Goal: Transaction & Acquisition: Purchase product/service

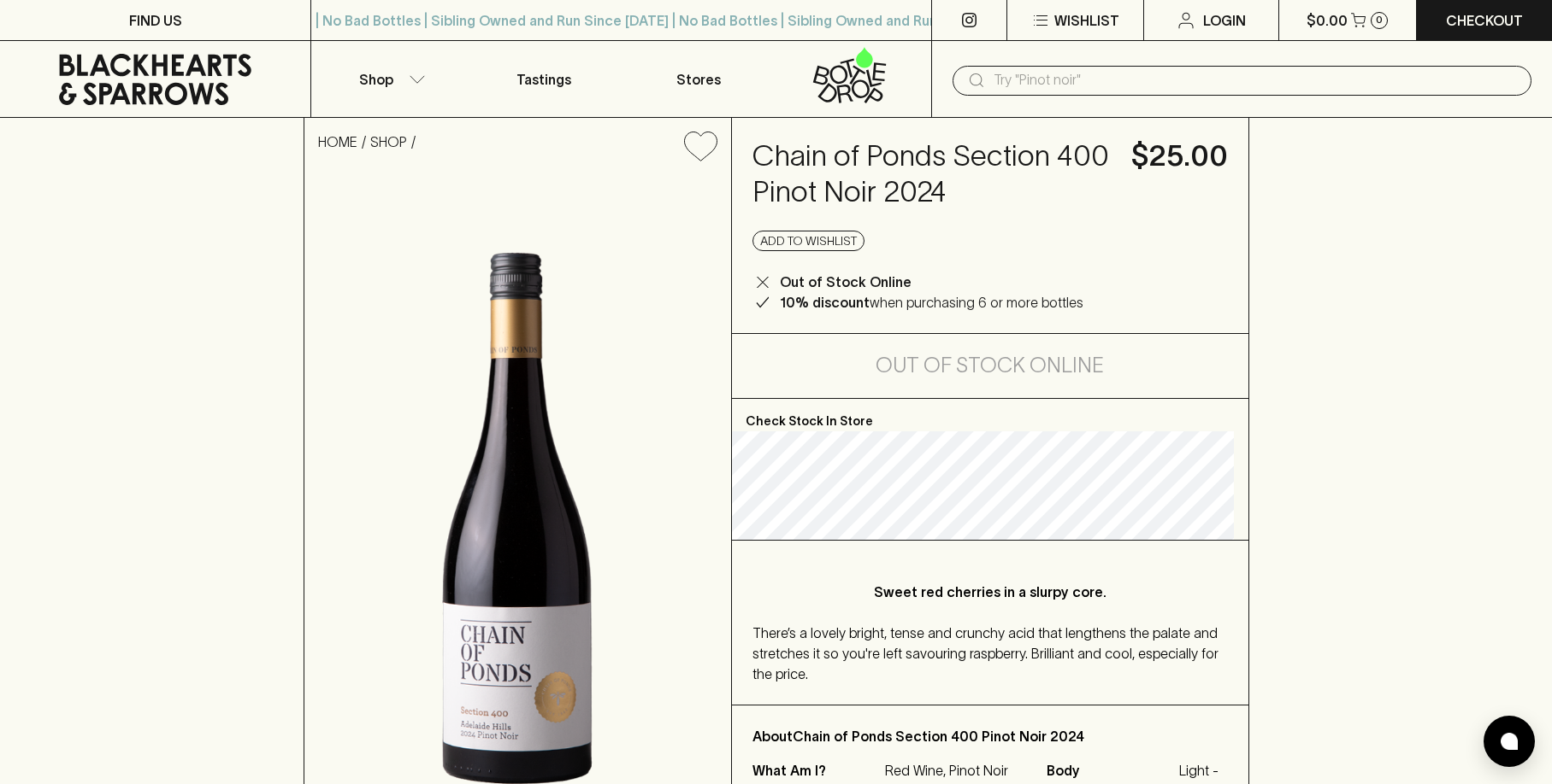
click at [893, 631] on span "There’s a lovely bright, tense and crunchy acid that lengthens the palate and s…" at bounding box center [985, 653] width 466 height 56
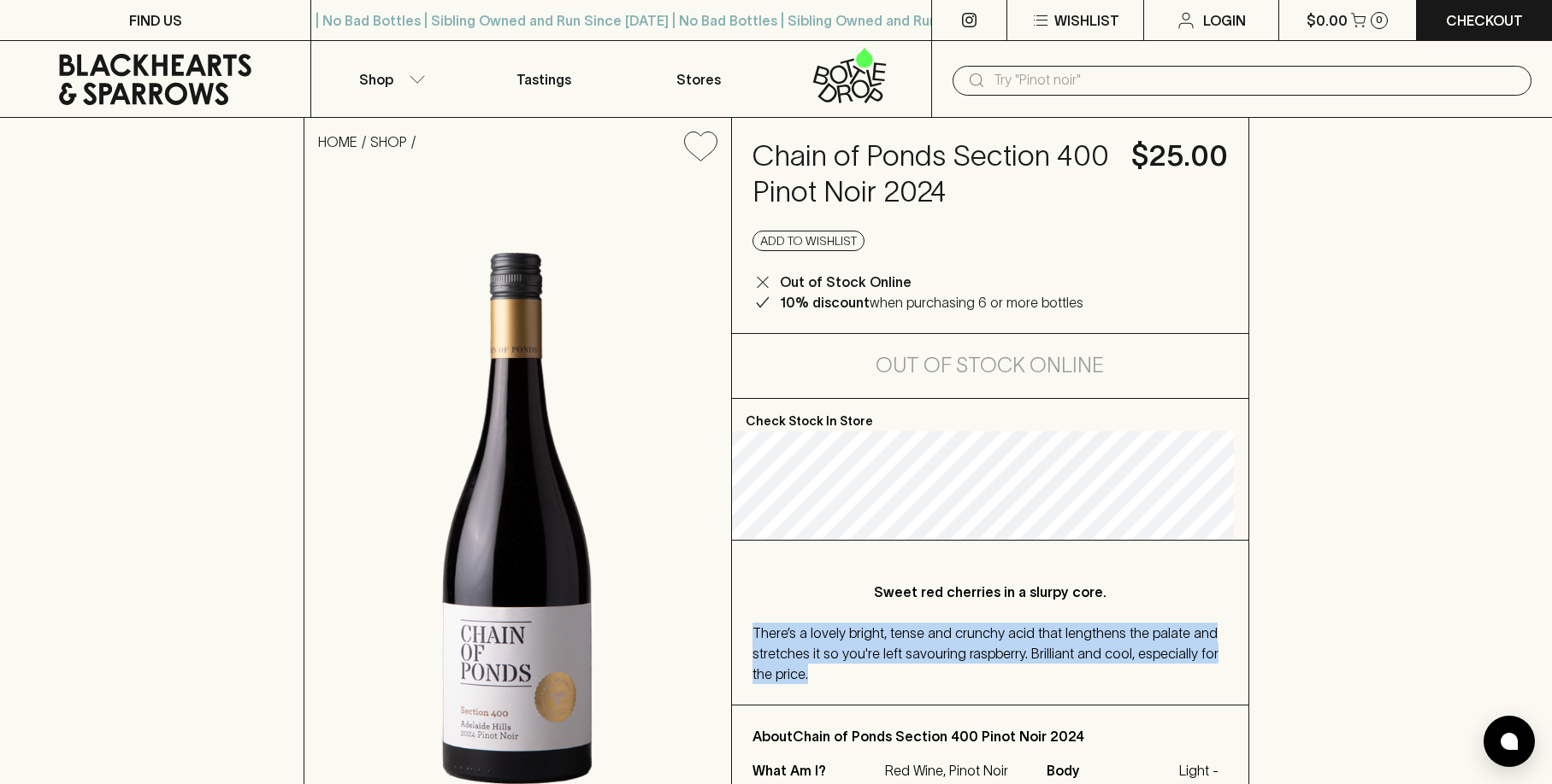
click at [893, 631] on div "Sweet red cherries in a slurpy core. There’s a lovely bright, tense and crunchy…" at bounding box center [990, 623] width 516 height 164
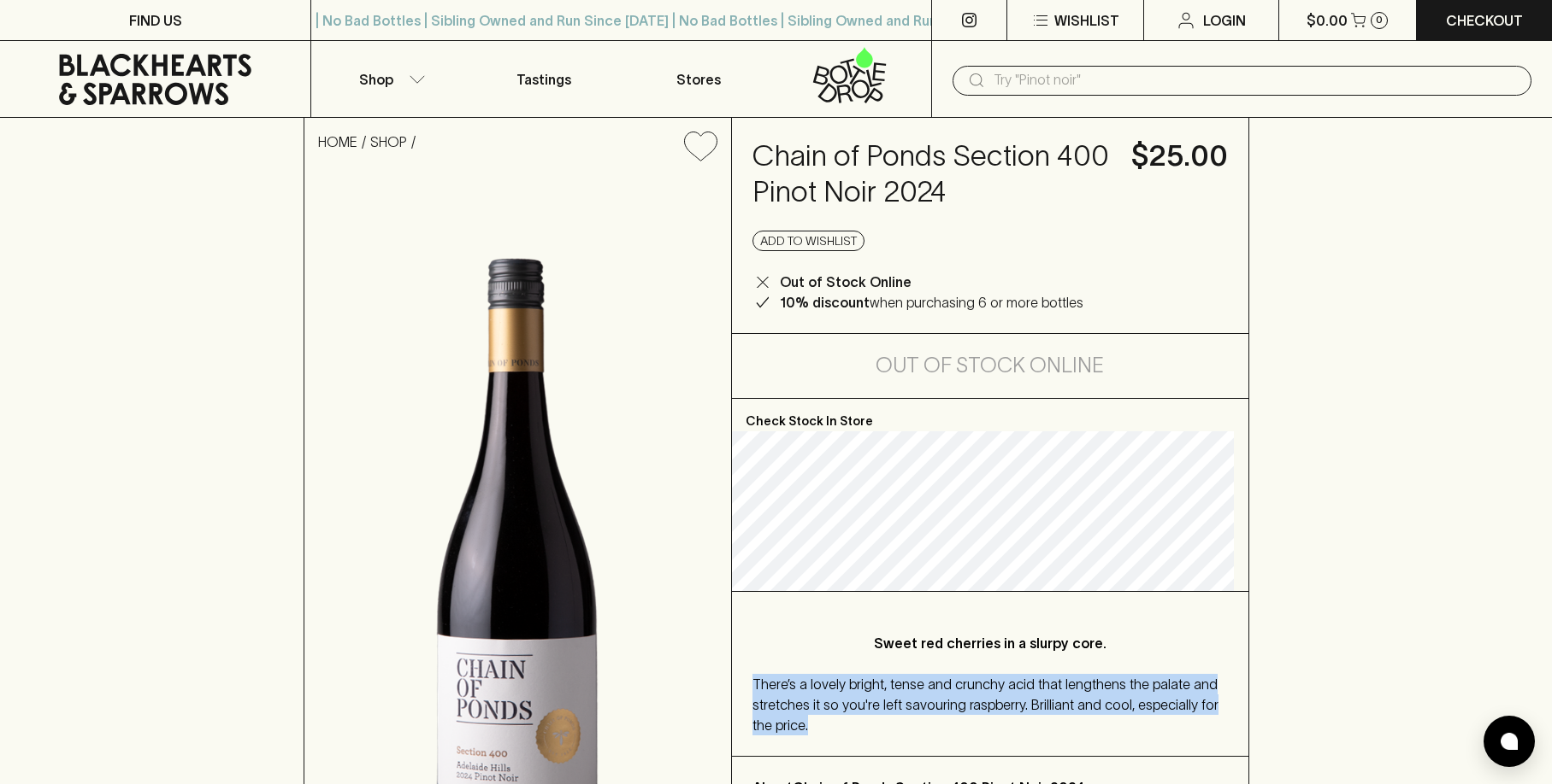
click at [847, 687] on span "There’s a lovely bright, tense and crunchy acid that lengthens the palate and s…" at bounding box center [985, 705] width 466 height 56
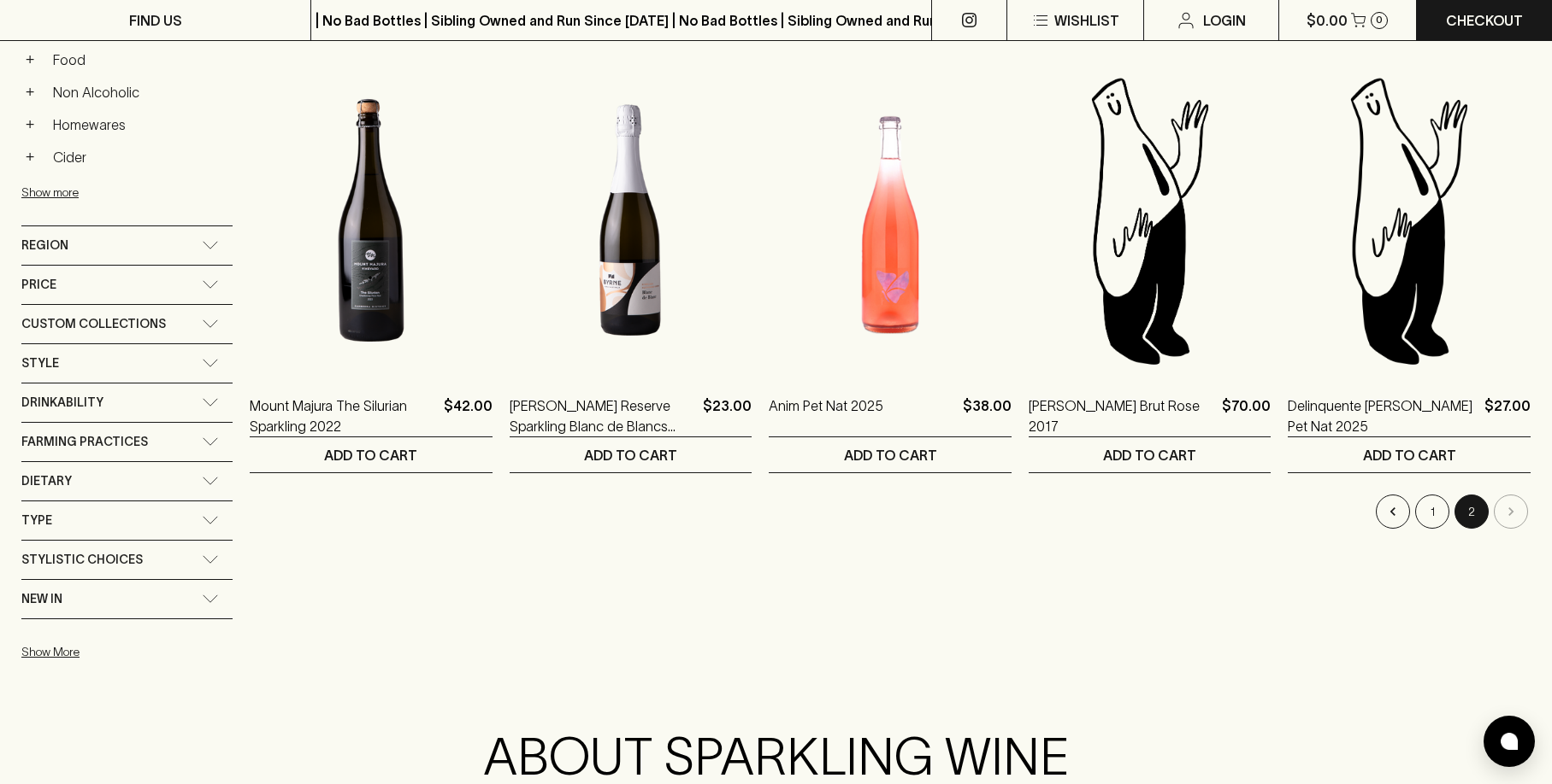
scroll to position [598, 0]
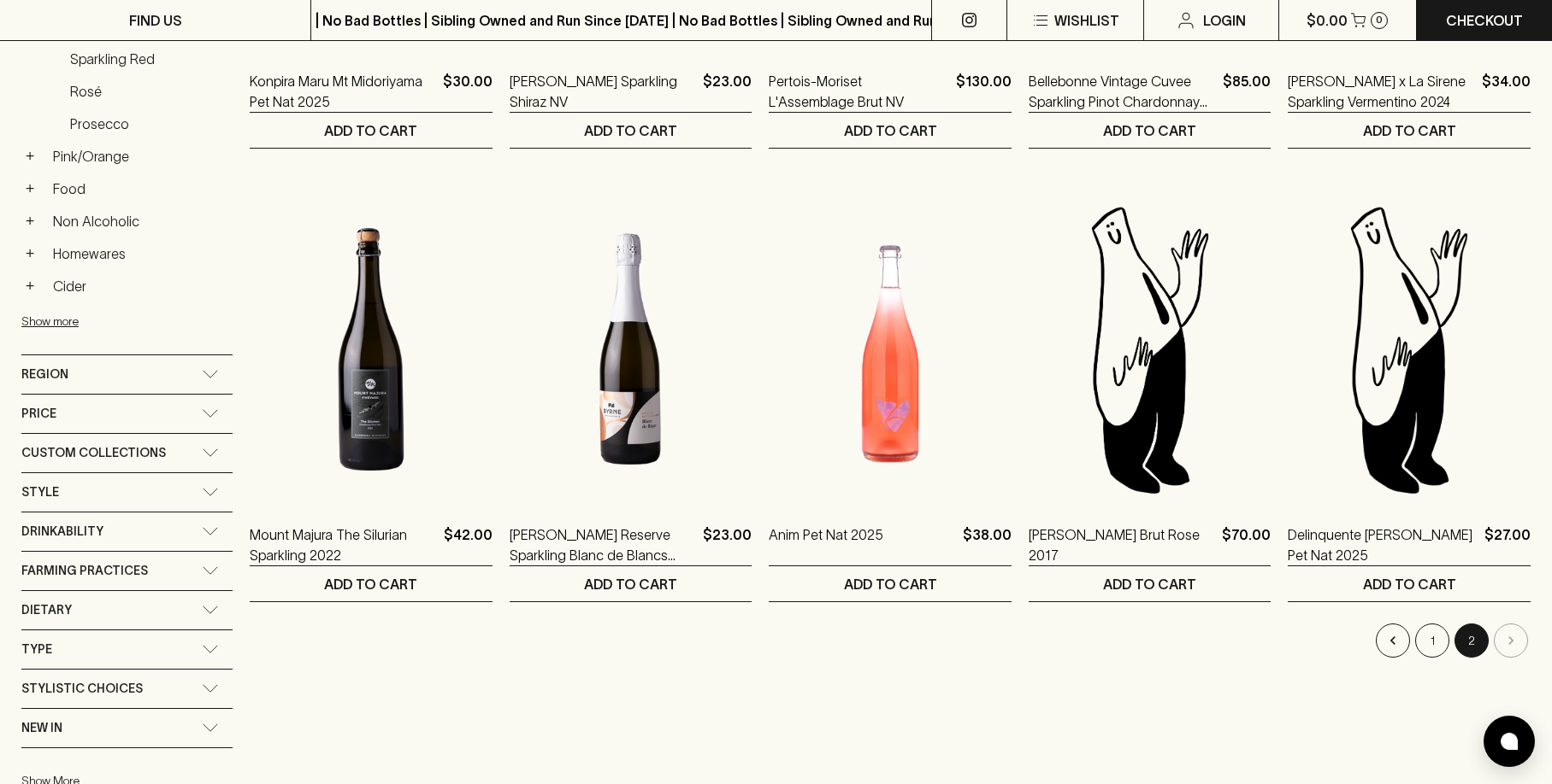
click at [1514, 636] on li "pagination navigation" at bounding box center [1511, 641] width 39 height 35
click at [1426, 644] on button "1" at bounding box center [1431, 641] width 35 height 35
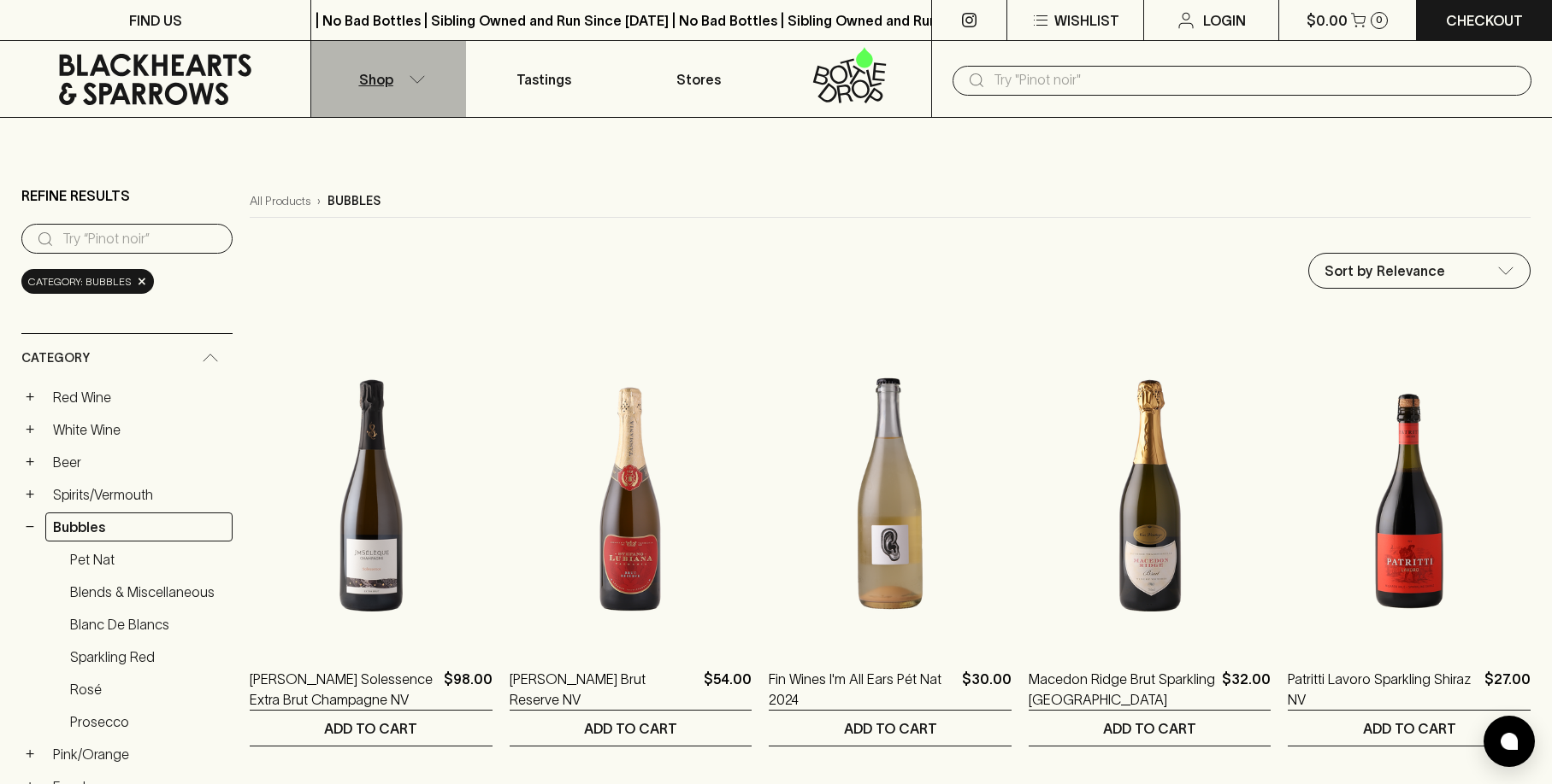
click at [410, 75] on icon "button" at bounding box center [417, 78] width 17 height 8
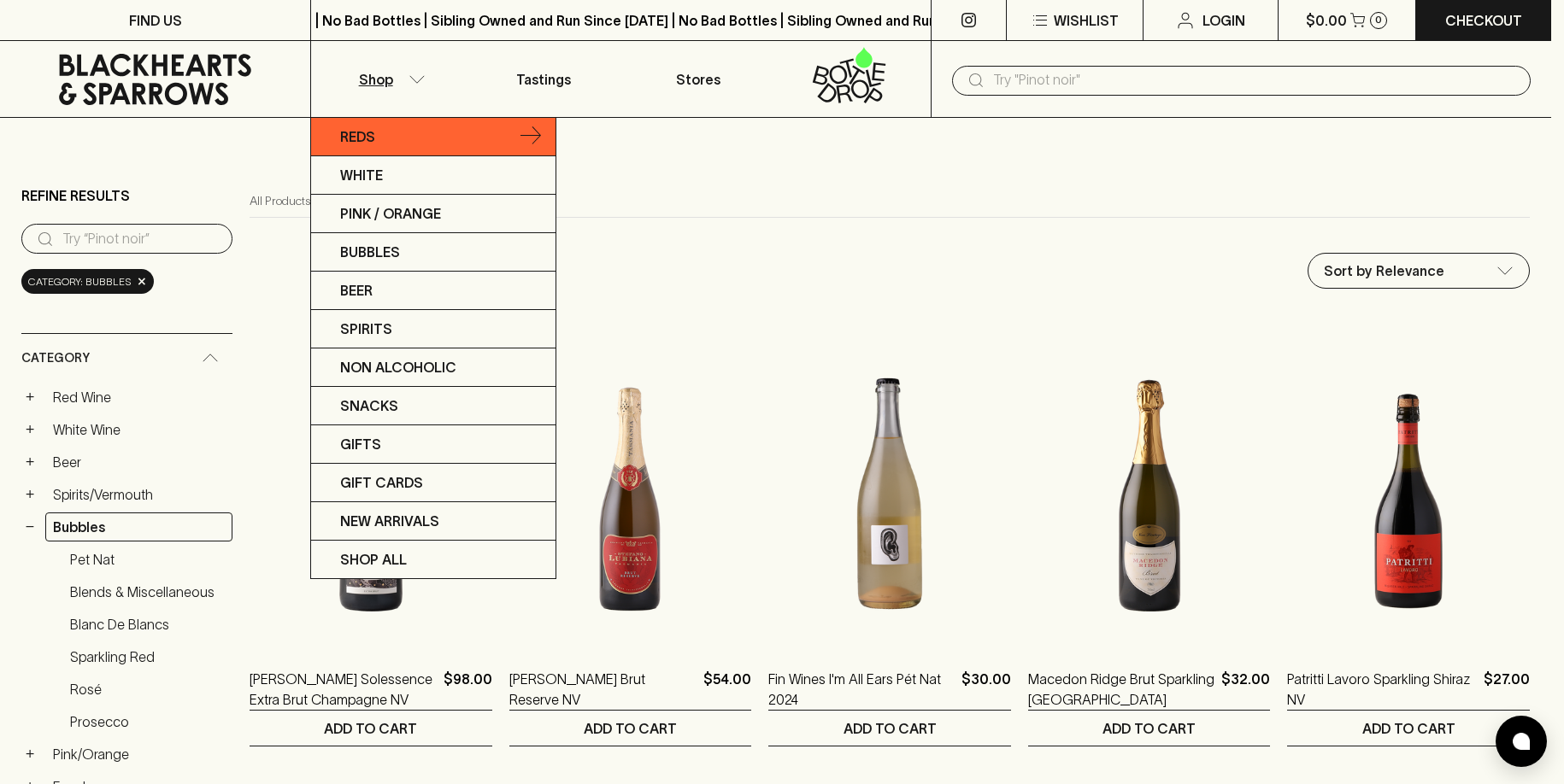
click at [409, 148] on link "Reds" at bounding box center [434, 136] width 245 height 38
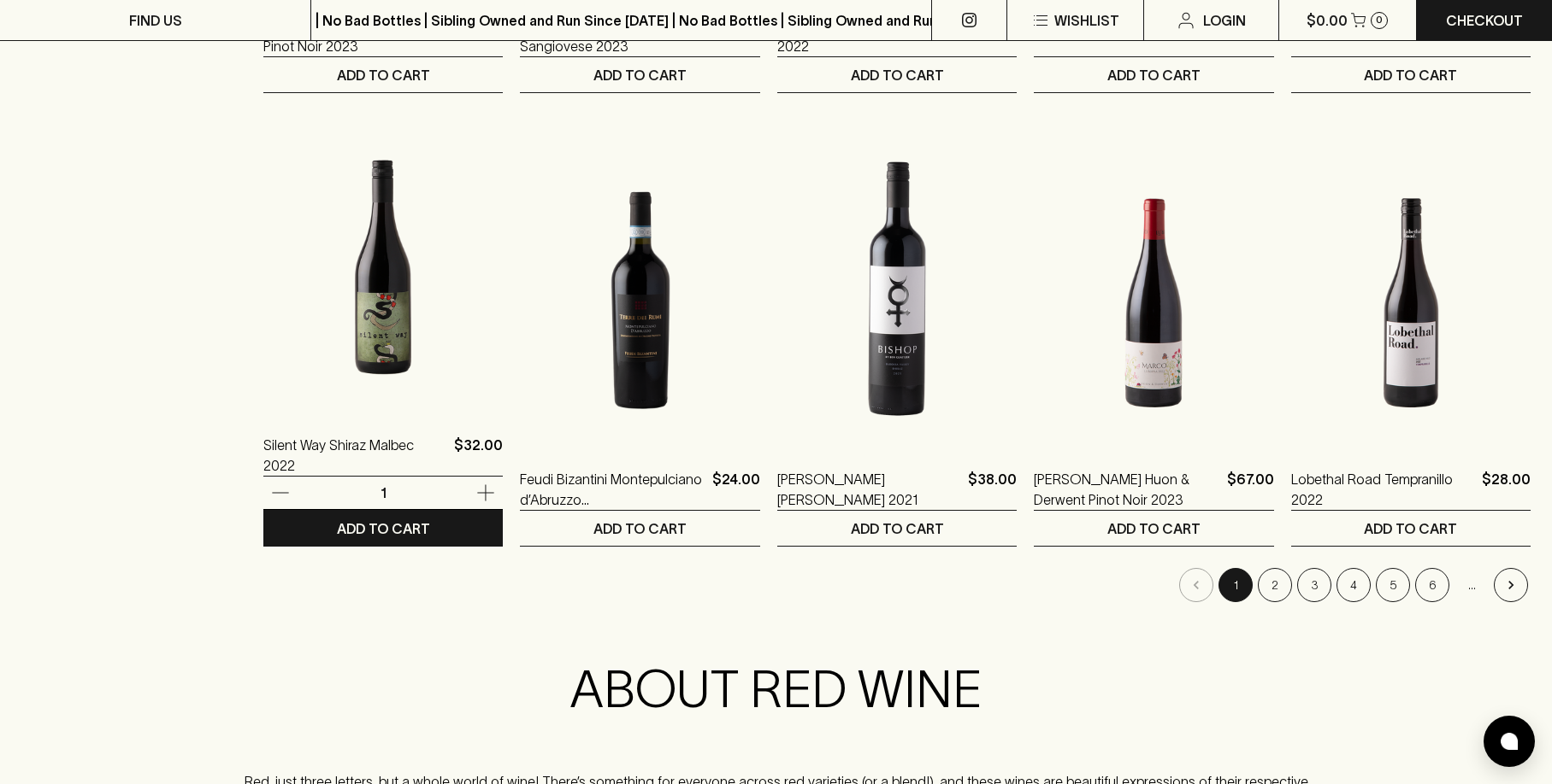
scroll to position [1709, 0]
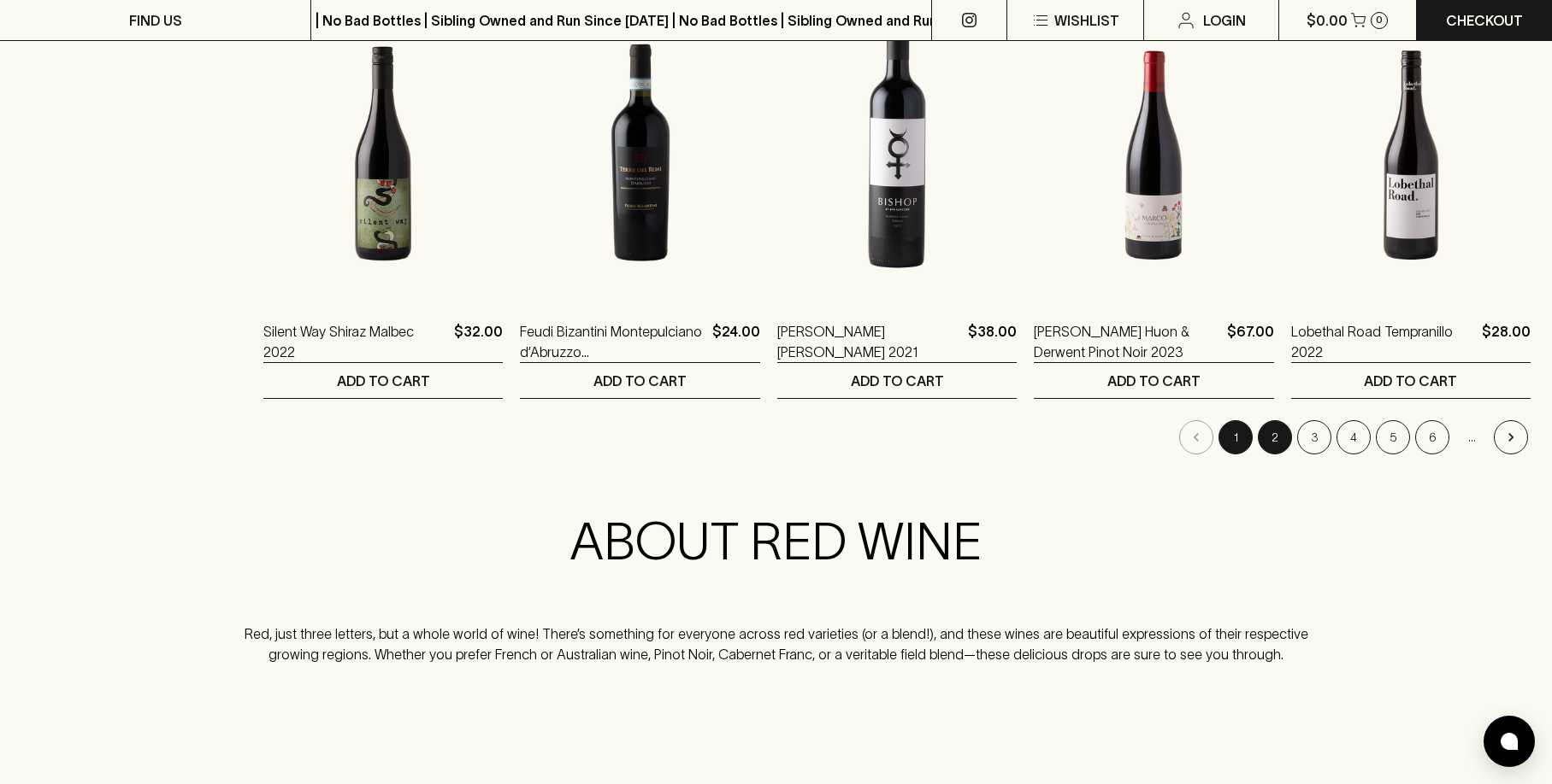
click at [1281, 444] on button "2" at bounding box center [1274, 437] width 35 height 35
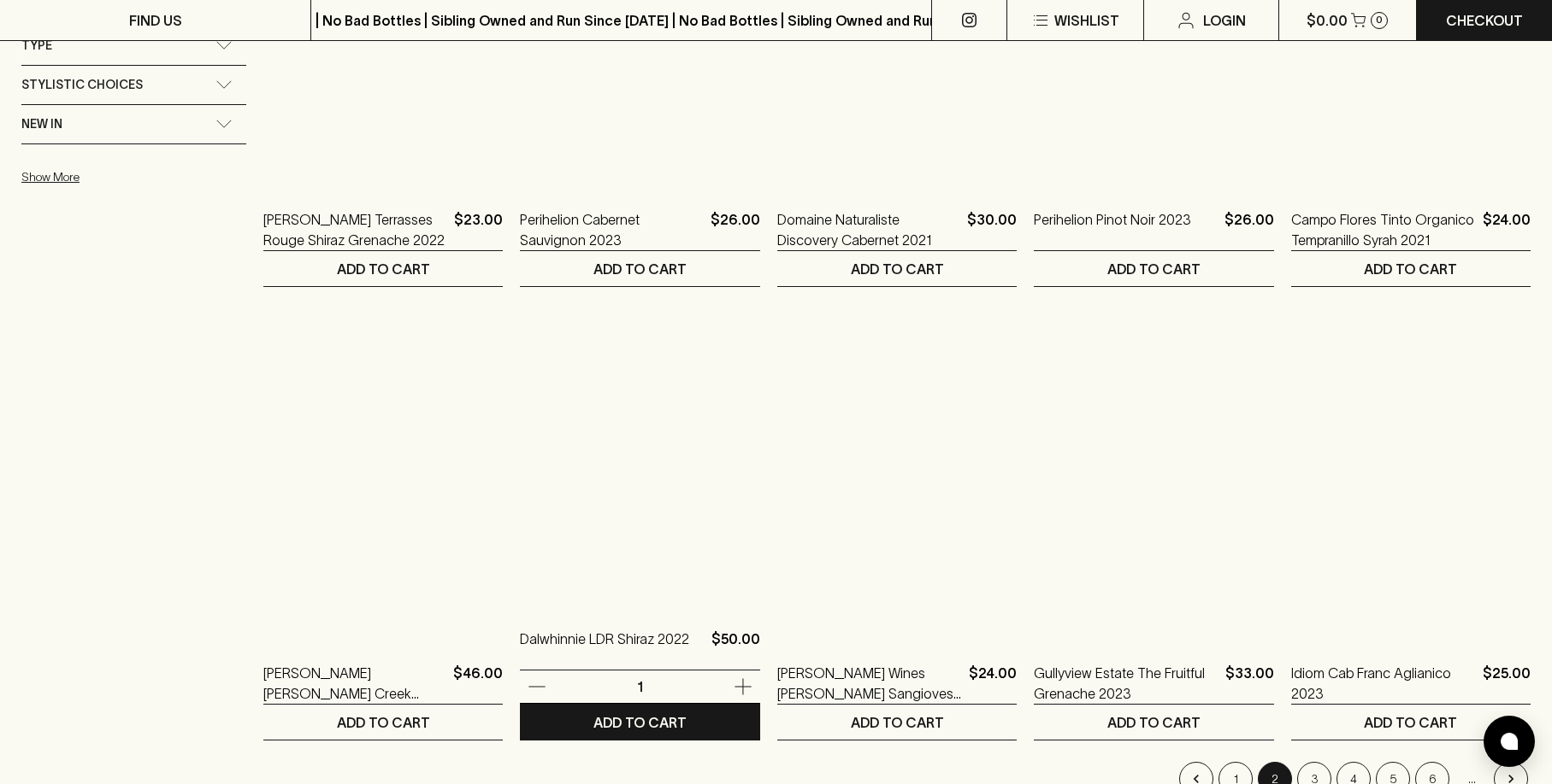
scroll to position [1538, 0]
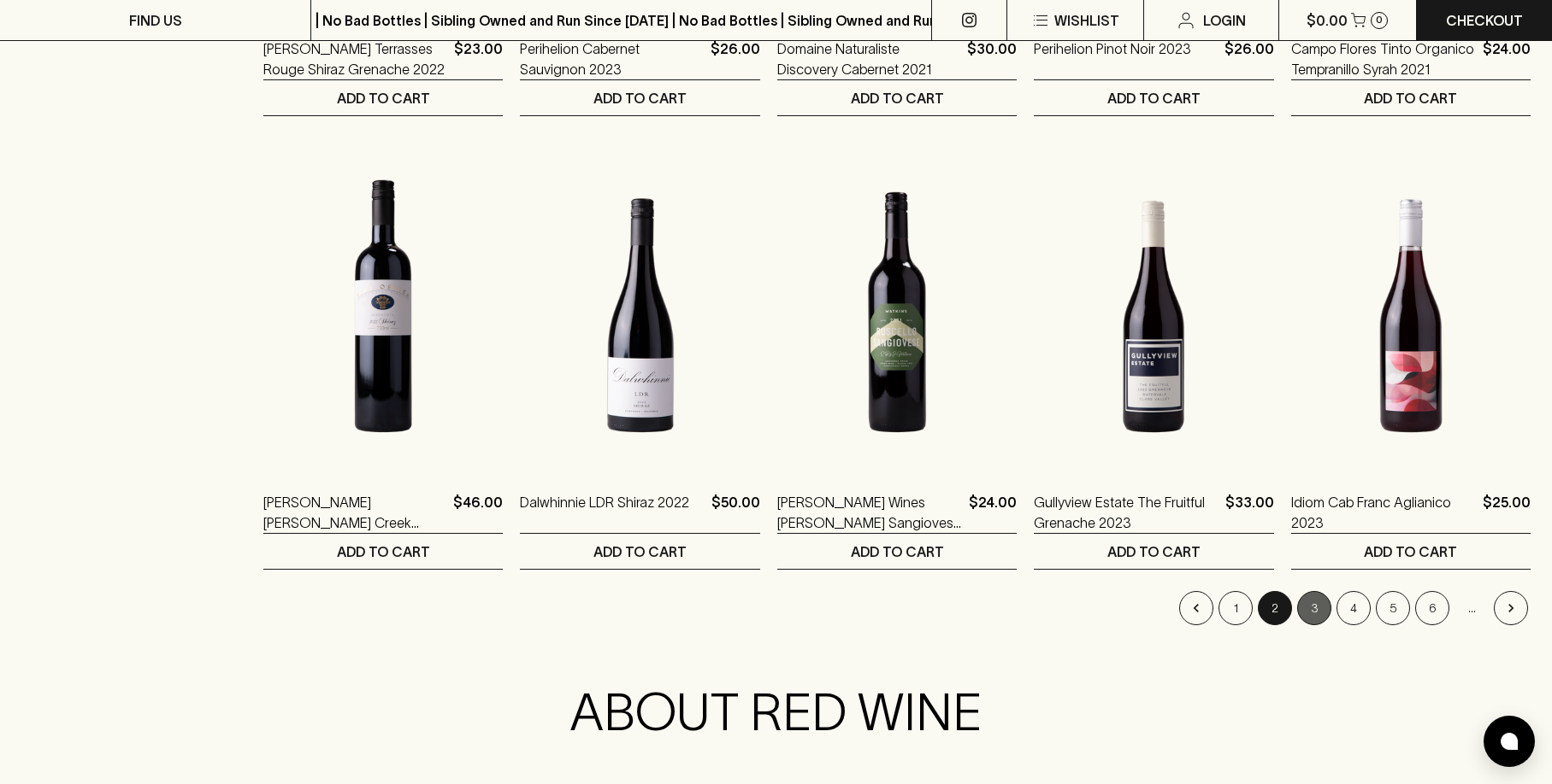
click at [1315, 615] on button "3" at bounding box center [1314, 608] width 35 height 35
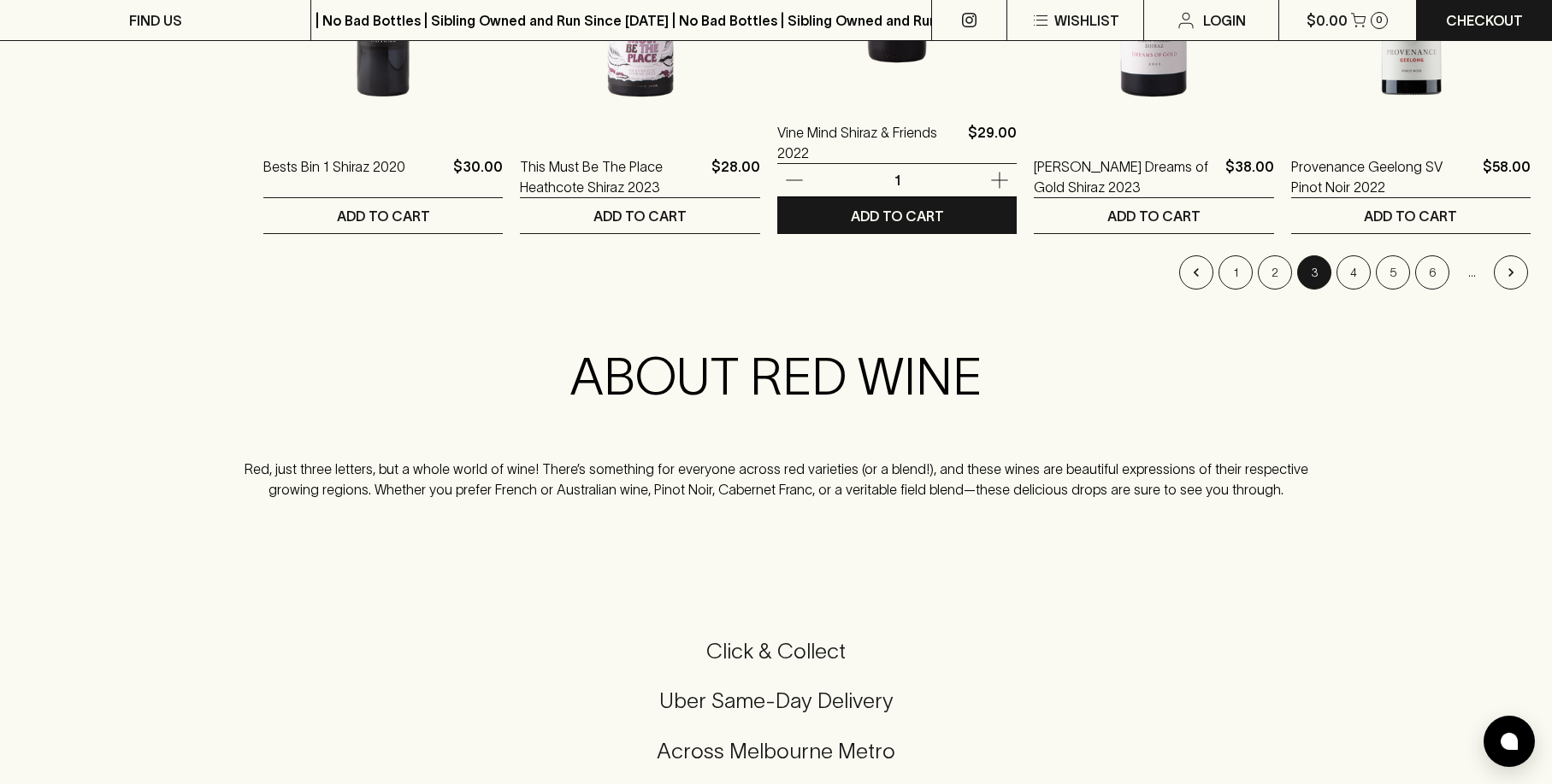
scroll to position [1880, 0]
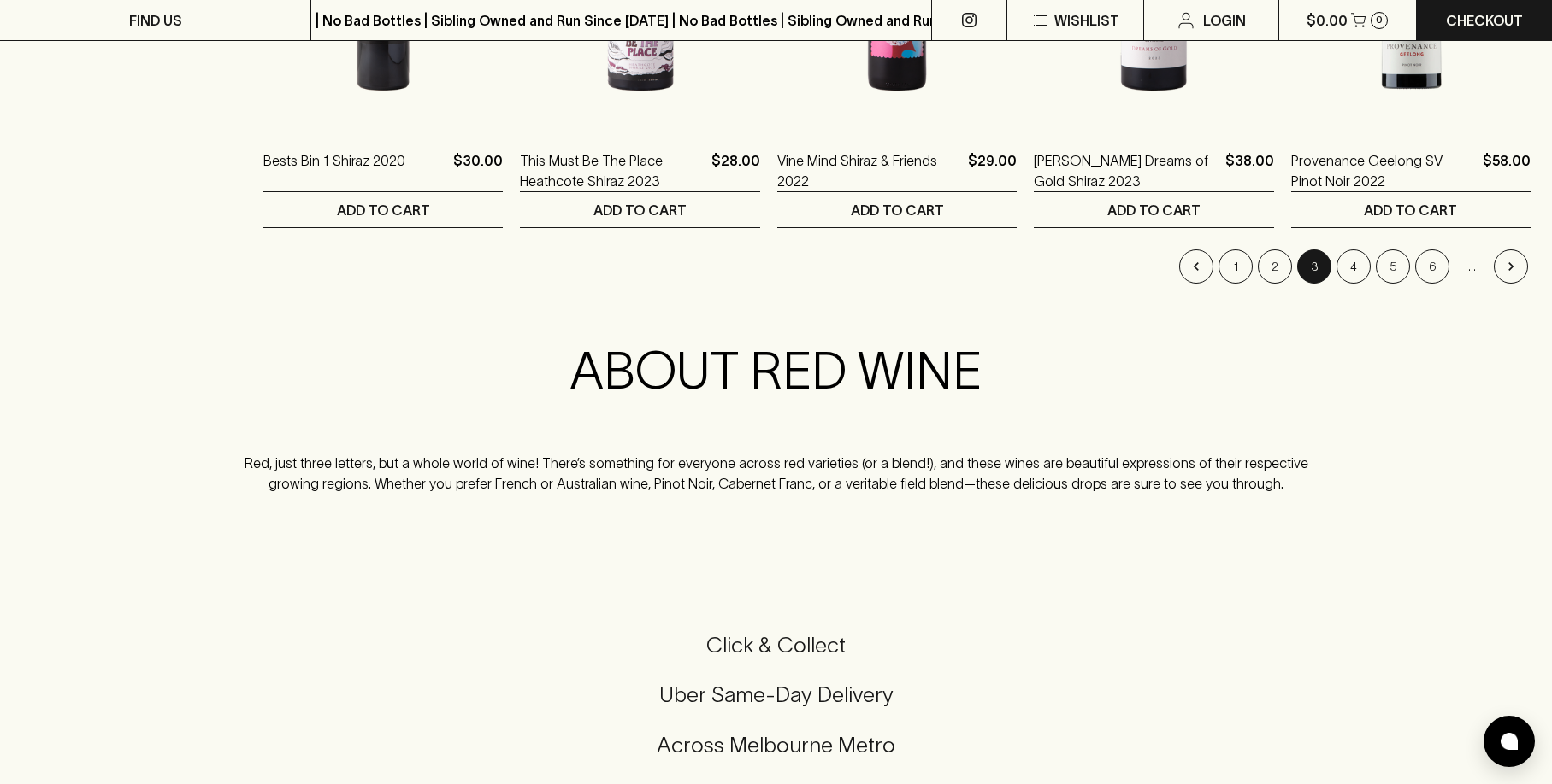
click at [1333, 258] on li "4" at bounding box center [1353, 266] width 39 height 35
click at [1366, 275] on button "4" at bounding box center [1353, 266] width 35 height 35
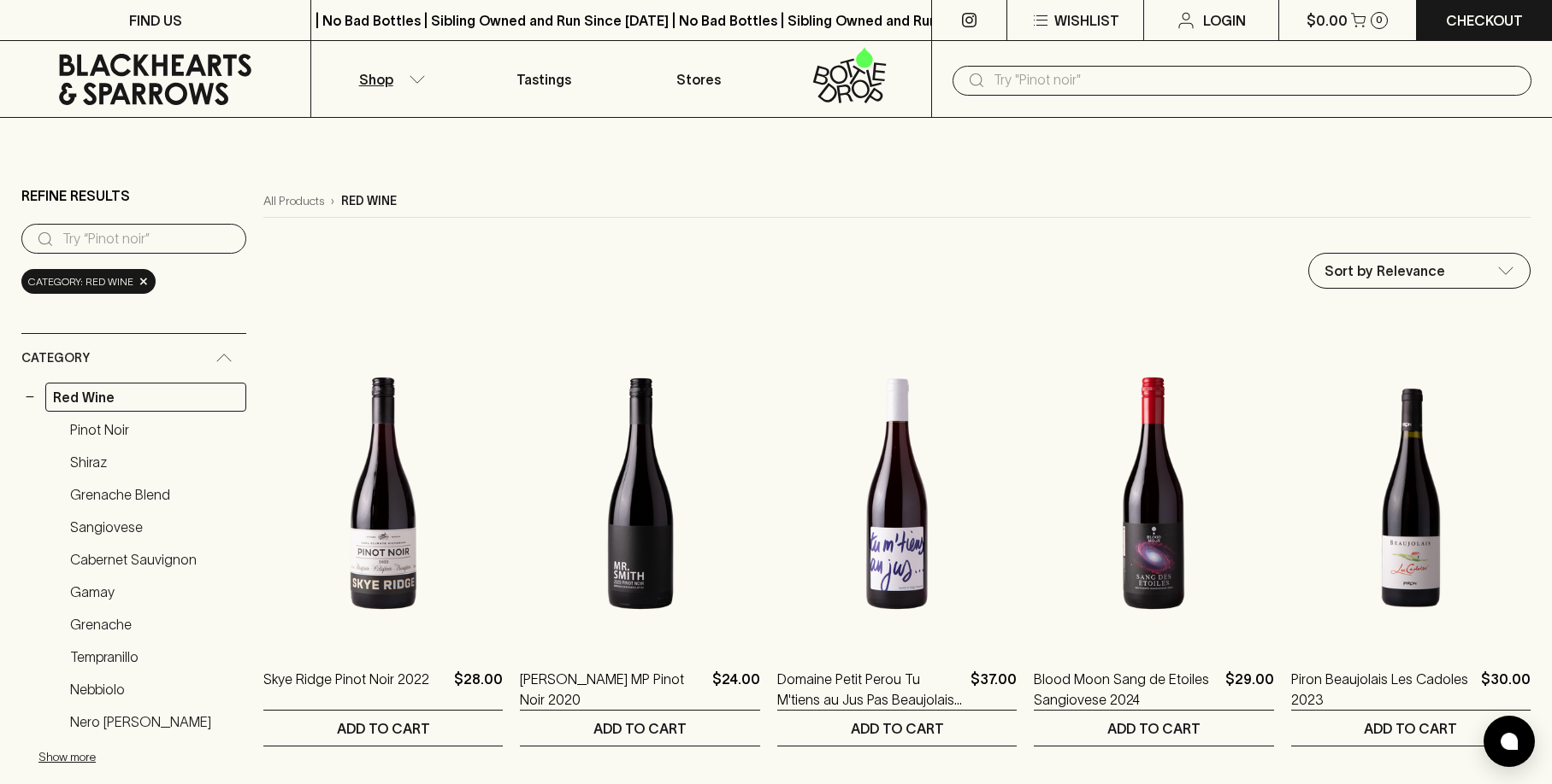
scroll to position [513, 0]
